Goal: Check status

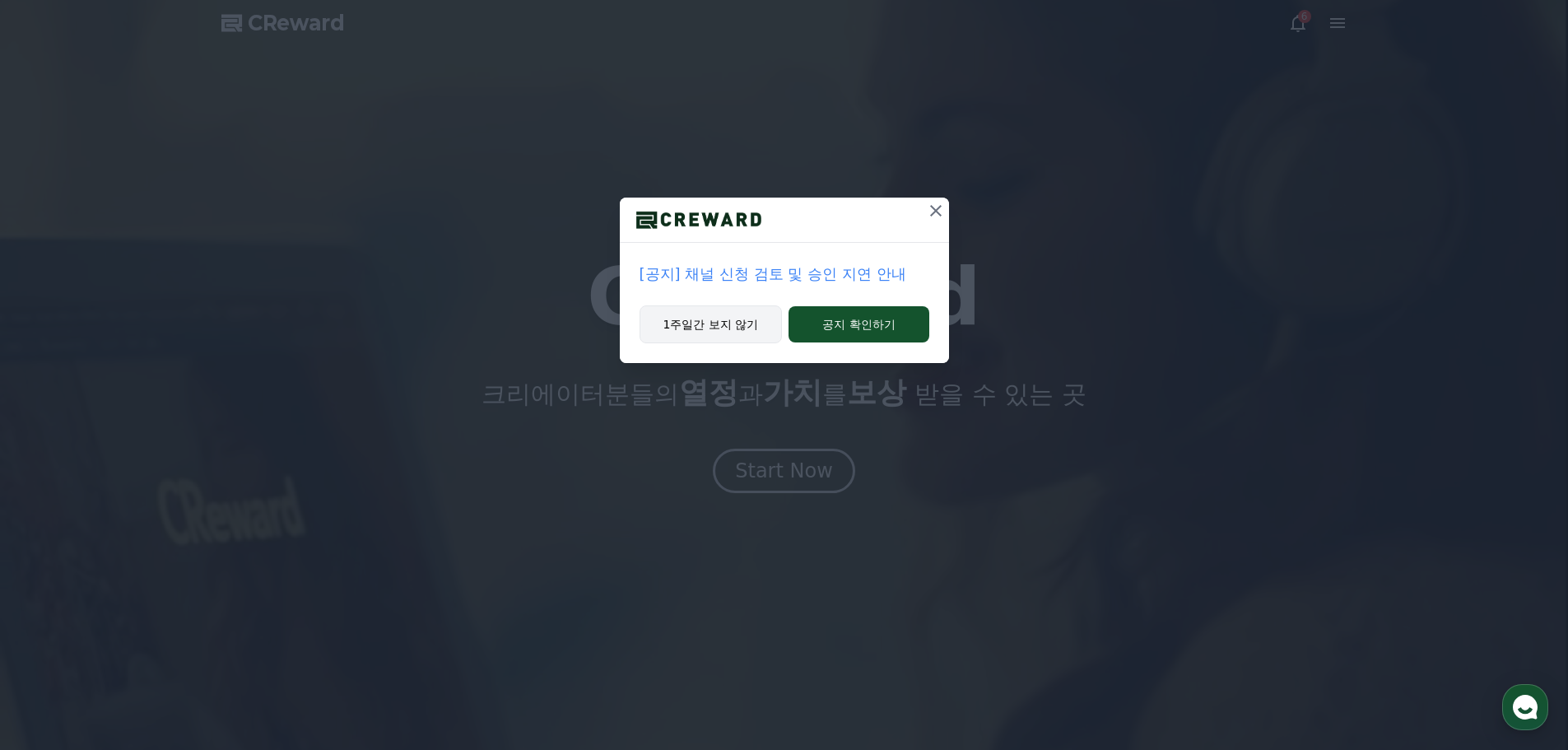
click at [716, 324] on button "1주일간 보지 않기" at bounding box center [711, 324] width 143 height 38
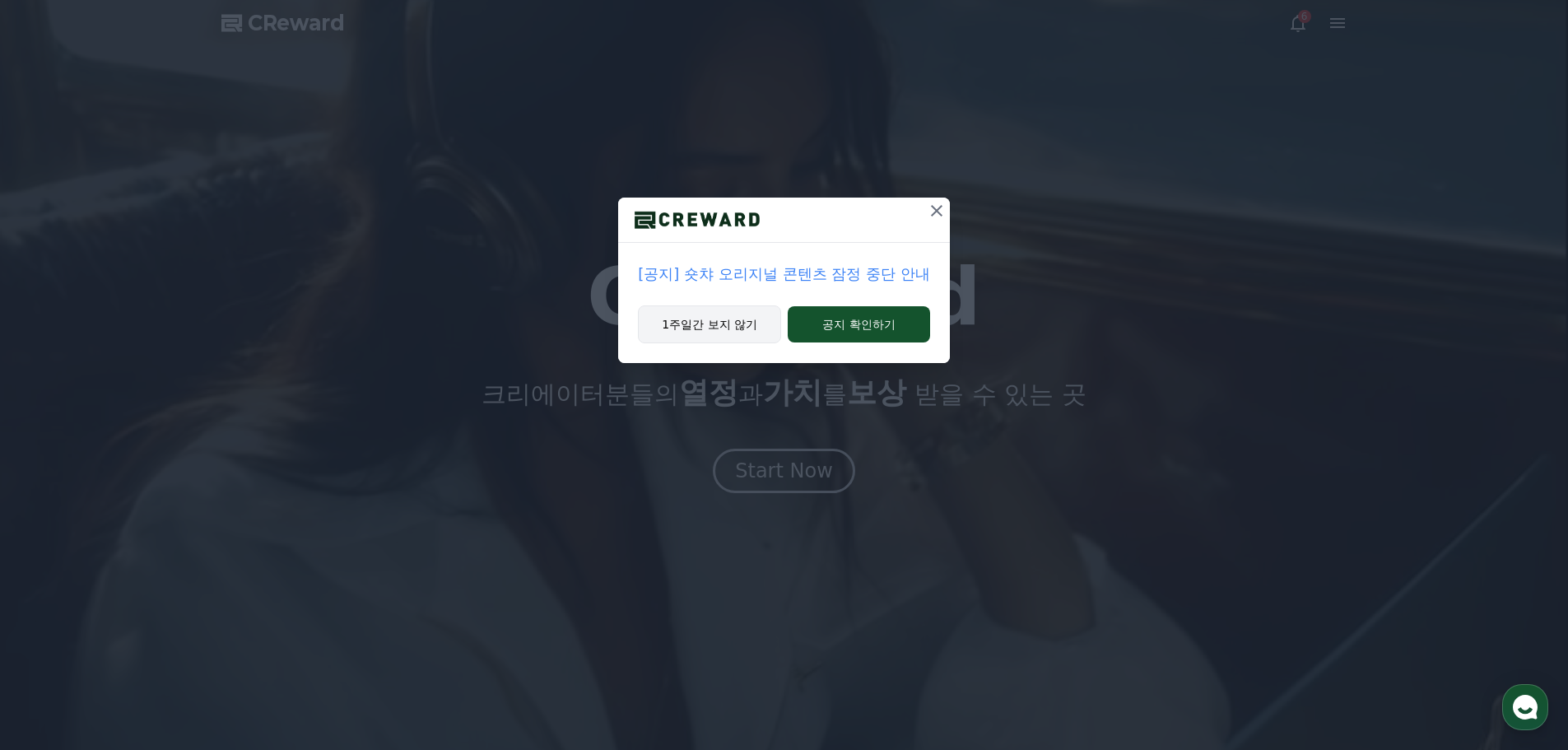
click at [687, 315] on button "1주일간 보지 않기" at bounding box center [709, 324] width 143 height 38
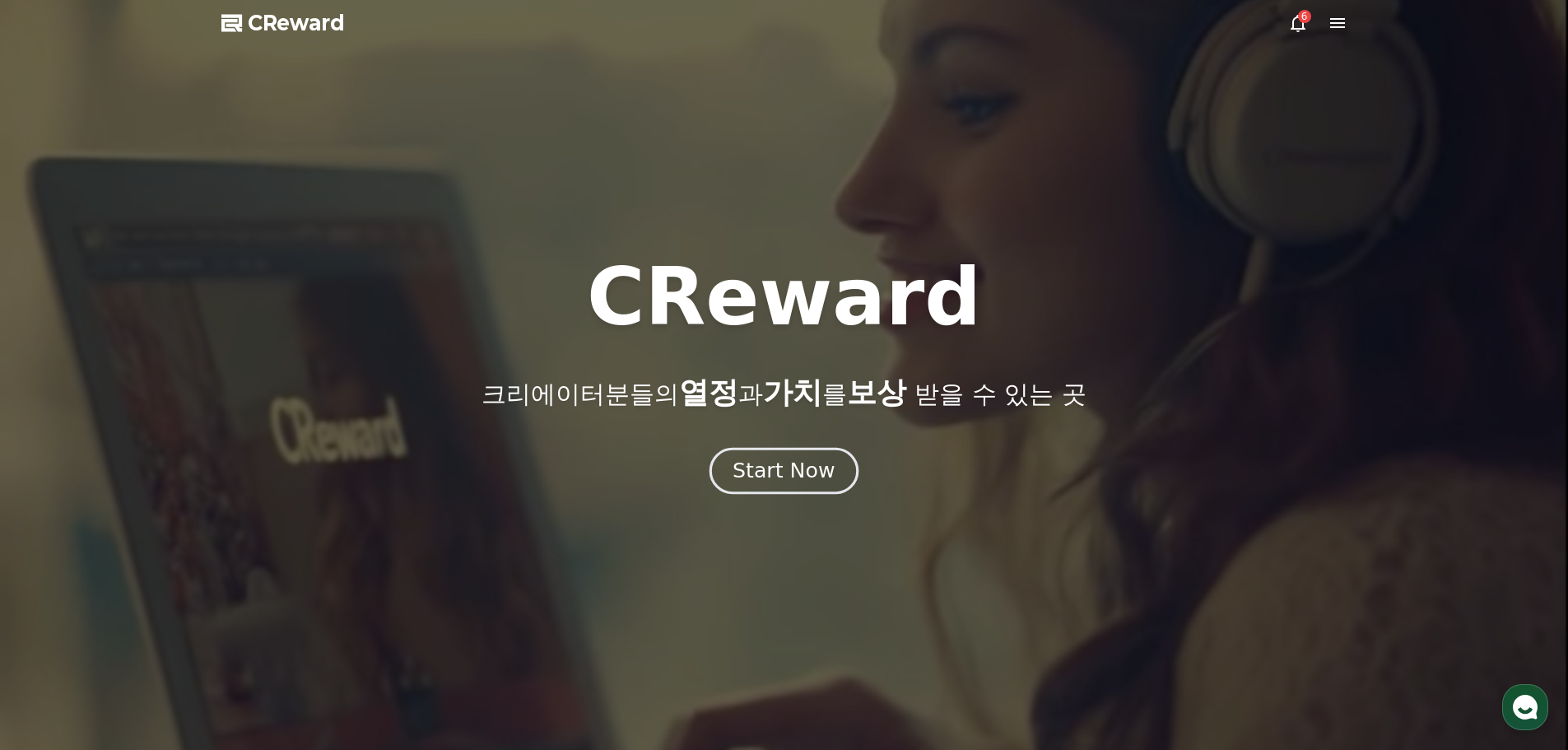
click at [813, 471] on div "Start Now" at bounding box center [783, 470] width 102 height 28
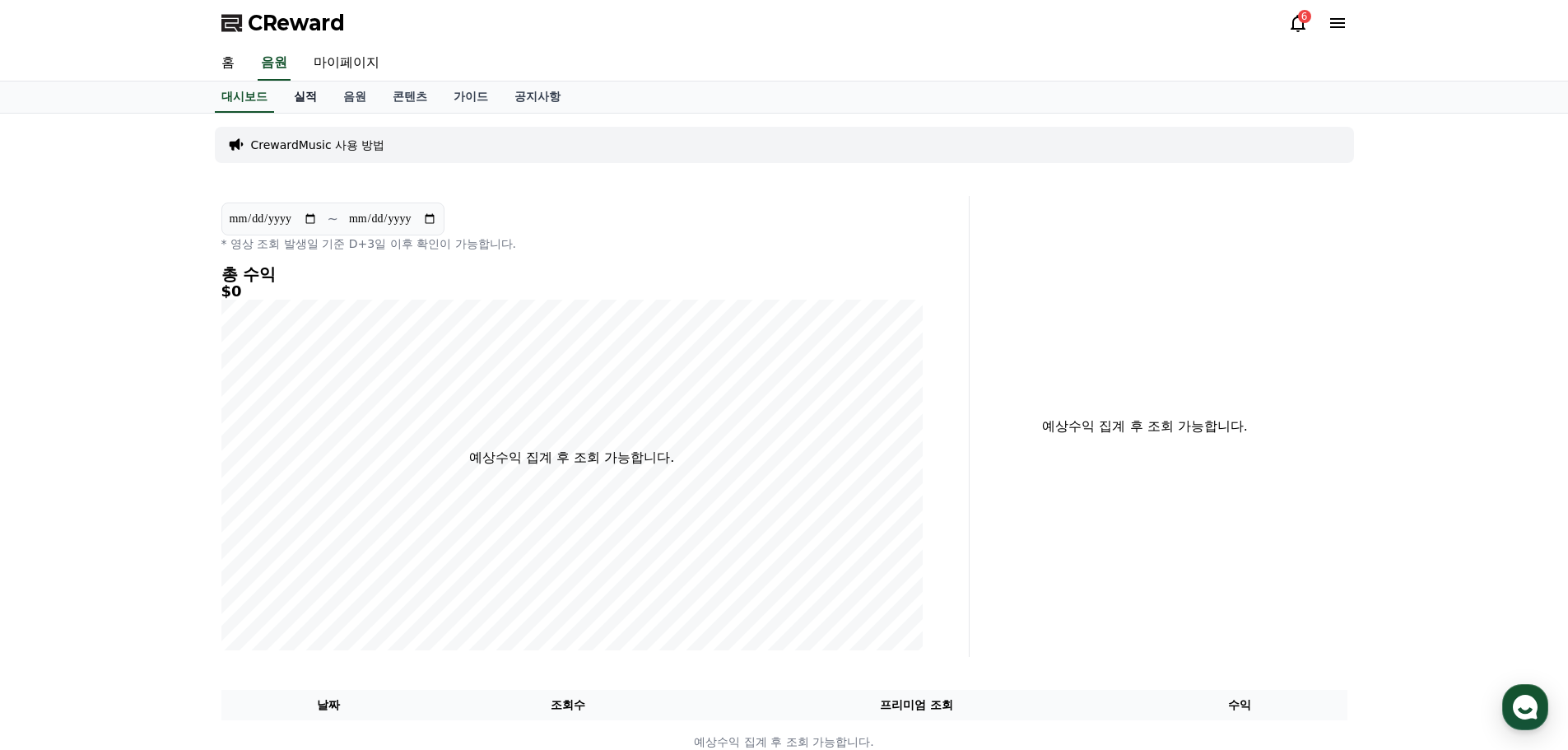
click at [305, 94] on link "실적" at bounding box center [305, 96] width 49 height 31
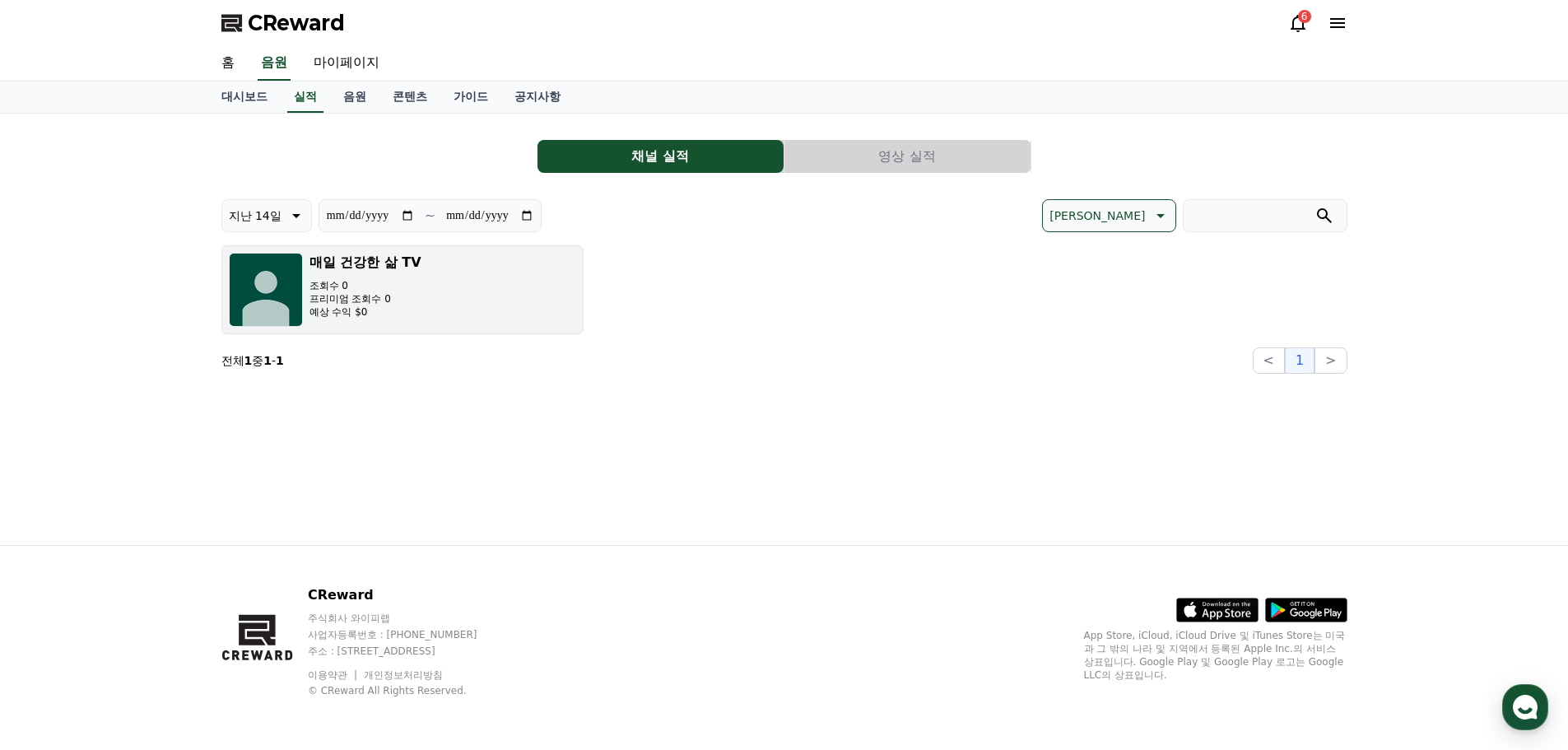
click at [434, 307] on button "매일 건강한 삶 TV 조회수 0 프리미엄 조회수 0 예상 수익 $0" at bounding box center [403, 289] width 363 height 89
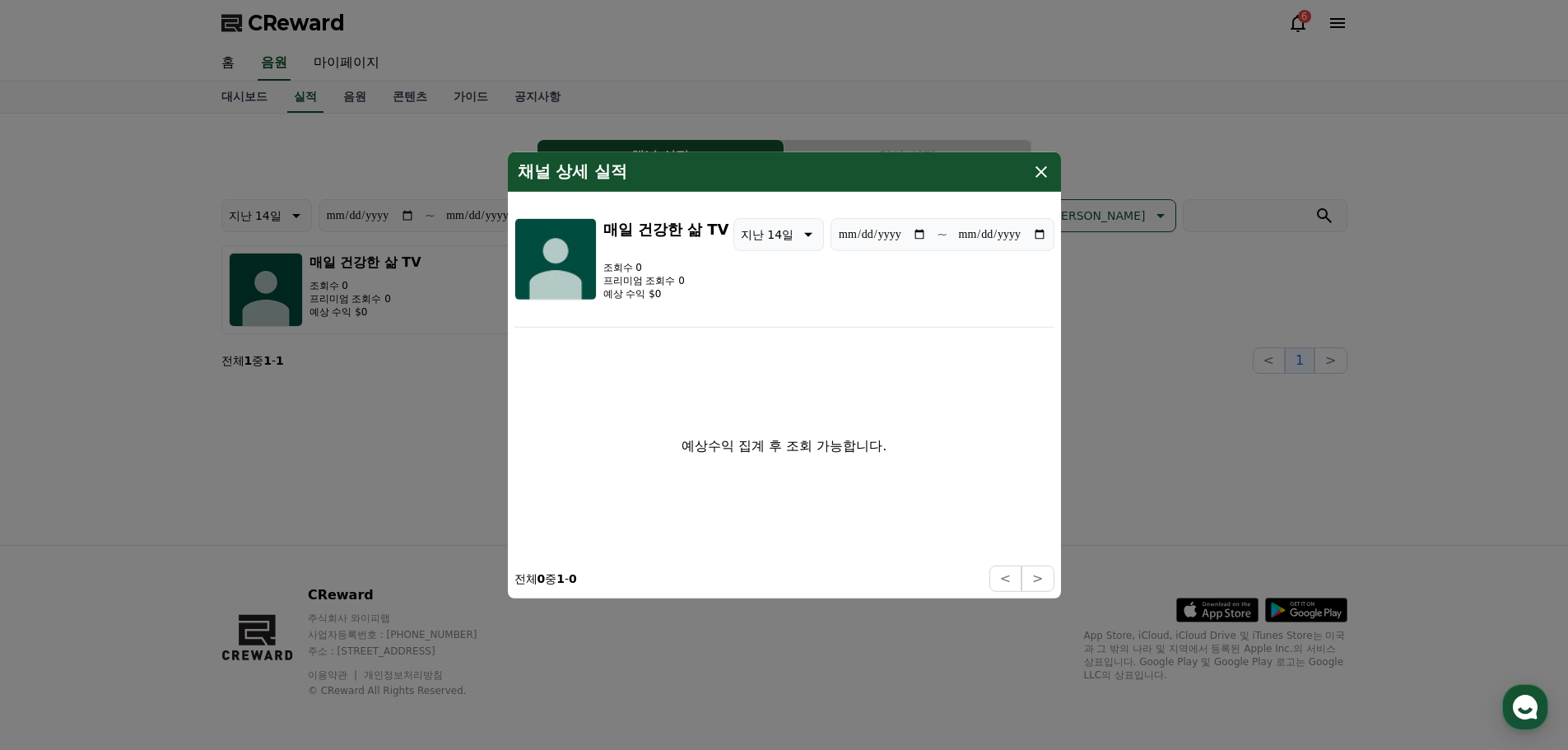
click at [1043, 172] on icon "modal" at bounding box center [1041, 171] width 20 height 20
